Goal: Navigation & Orientation: Find specific page/section

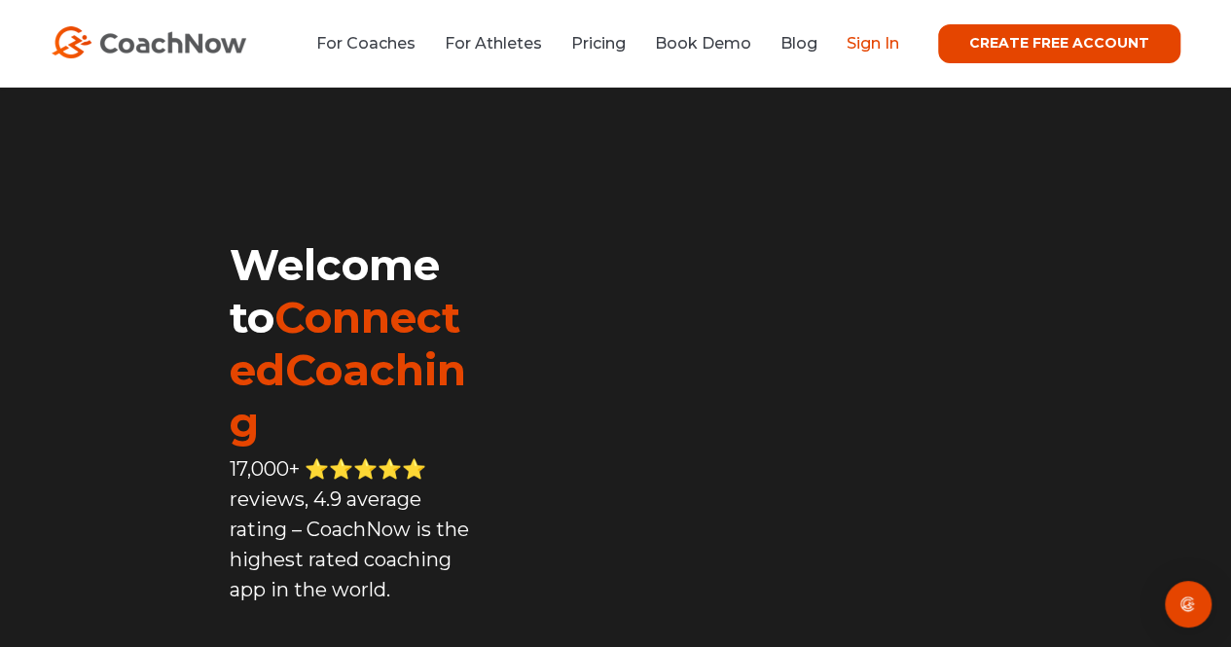
click at [872, 39] on link "Sign In" at bounding box center [872, 43] width 53 height 18
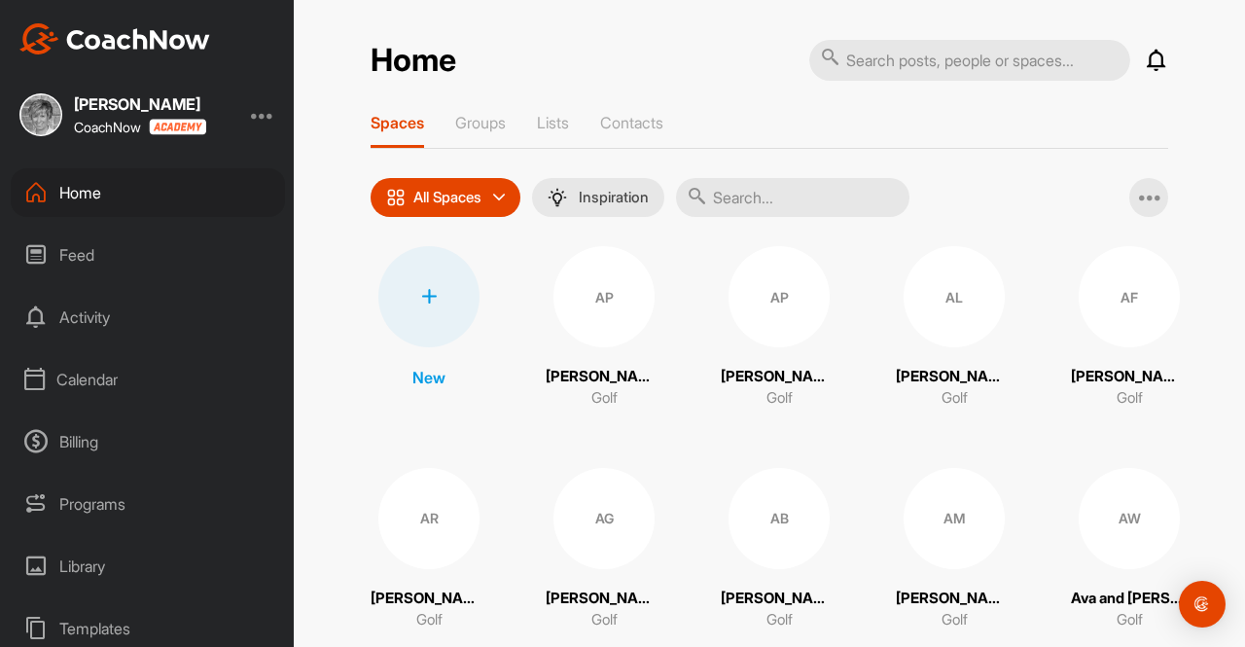
click at [82, 258] on div "Feed" at bounding box center [148, 255] width 274 height 49
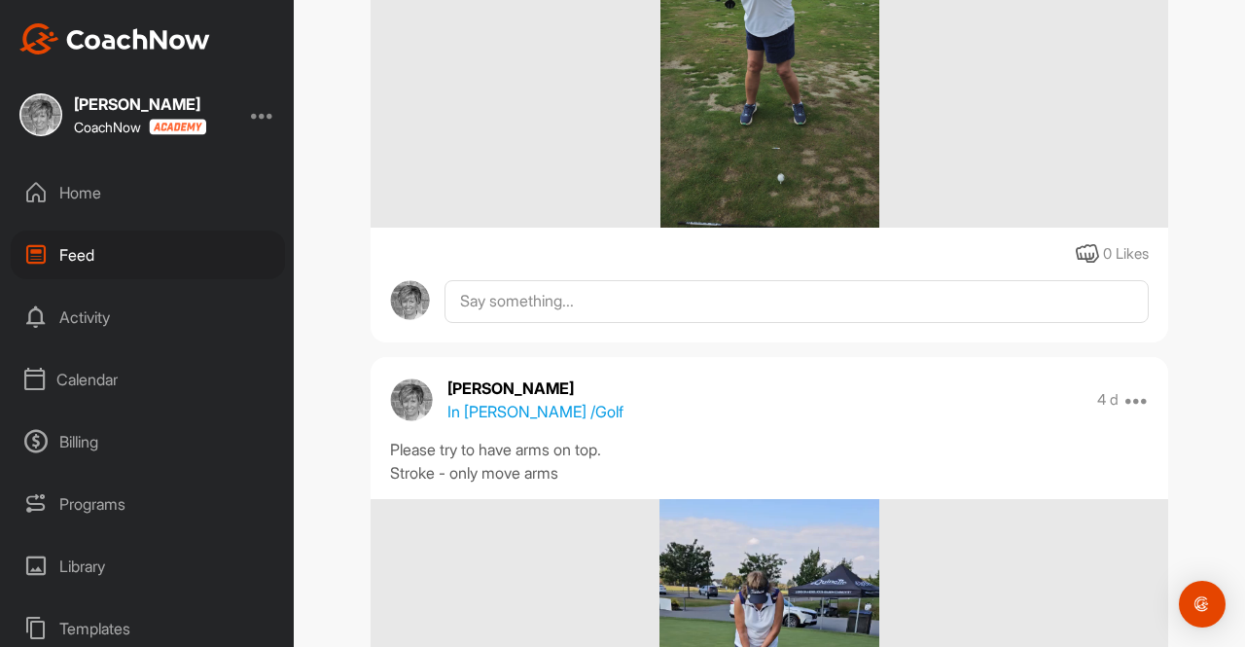
scroll to position [13109, 0]
